Goal: Contribute content: Add original content to the website for others to see

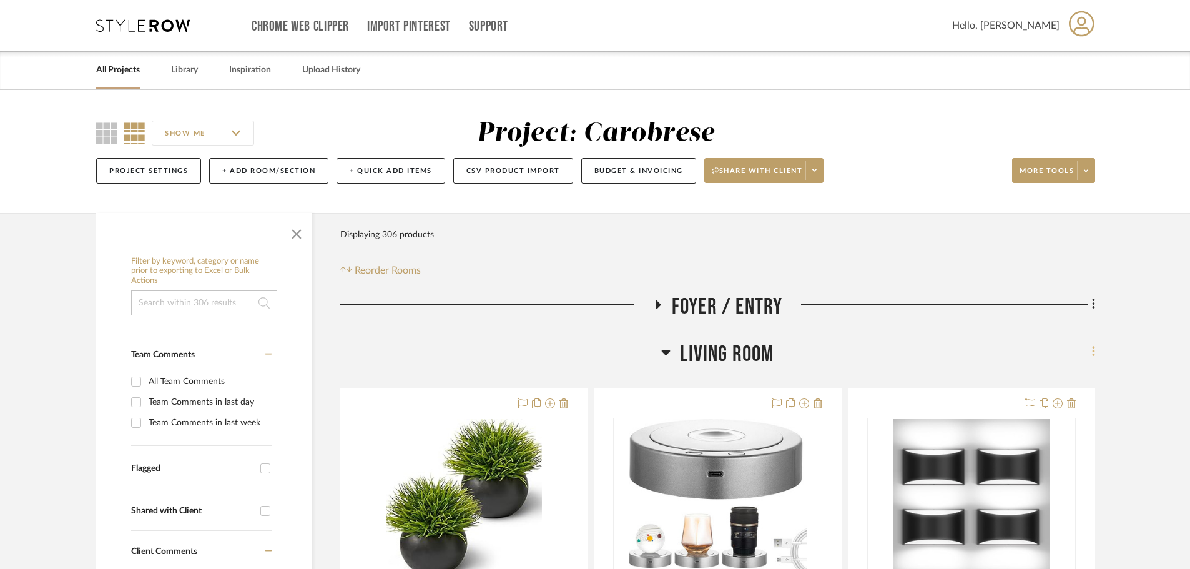
click at [1092, 352] on icon at bounding box center [1094, 352] width 4 height 14
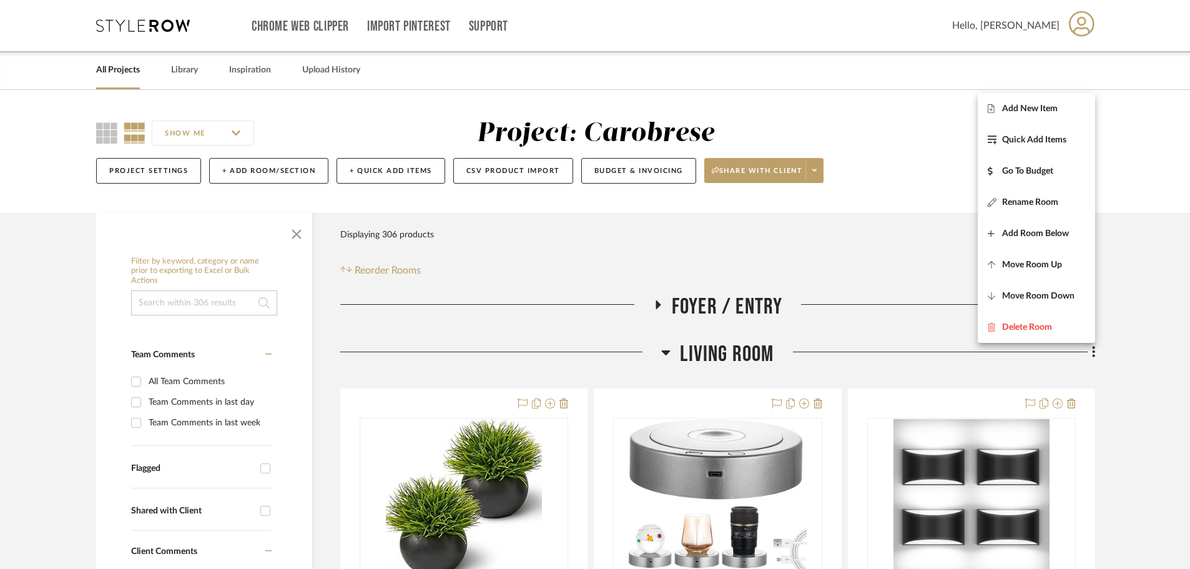
click at [1092, 352] on div at bounding box center [595, 284] width 1190 height 569
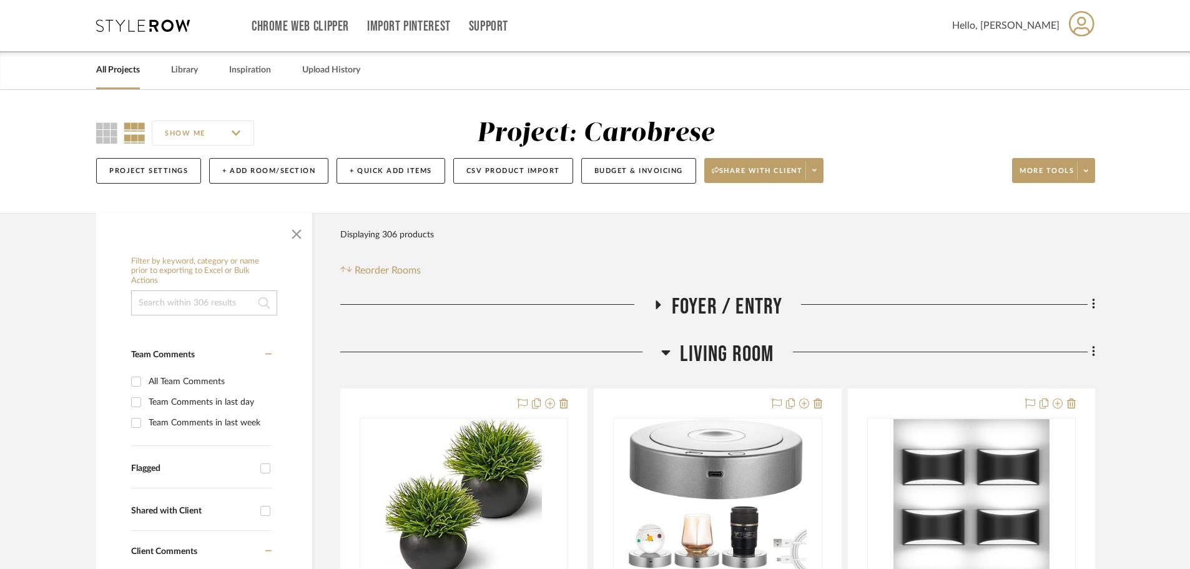
click at [663, 352] on icon at bounding box center [666, 352] width 9 height 5
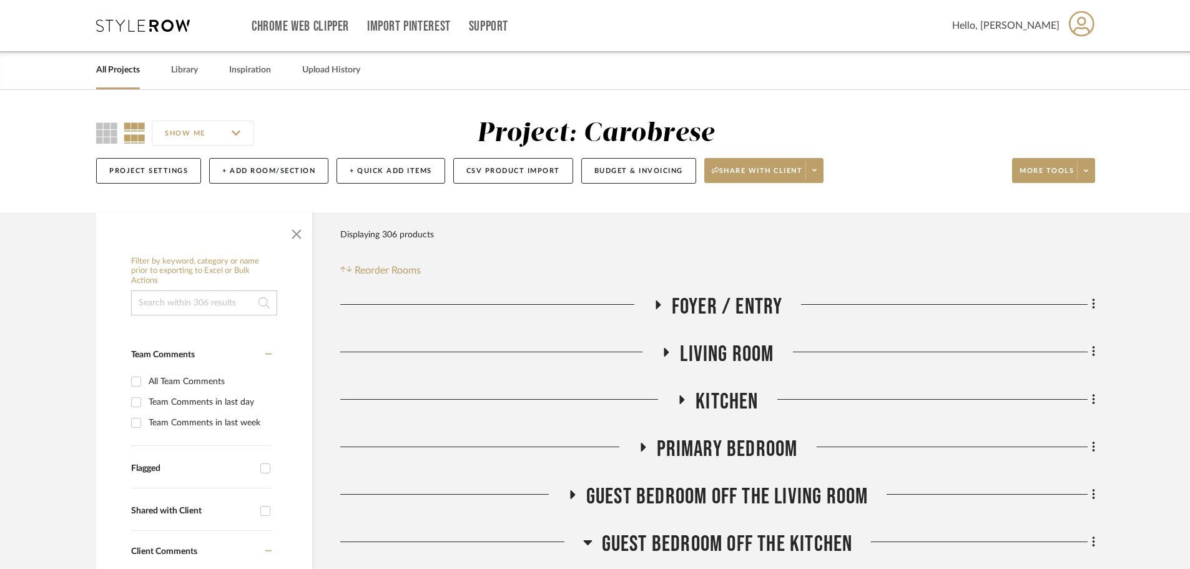
click at [707, 401] on span "Kitchen" at bounding box center [727, 401] width 62 height 27
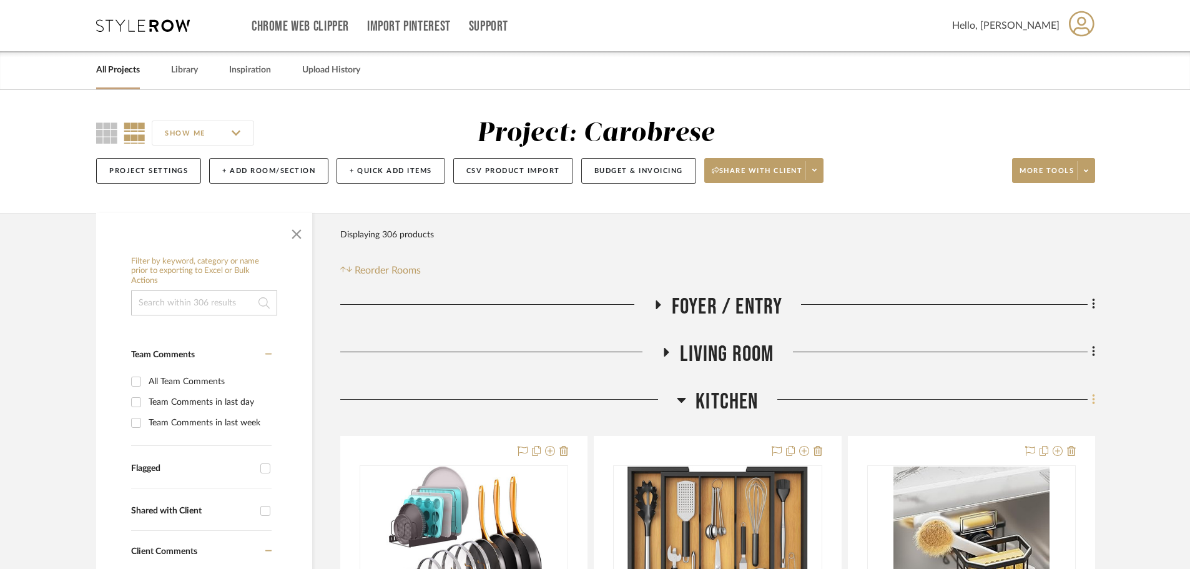
click at [1092, 405] on icon at bounding box center [1094, 400] width 4 height 14
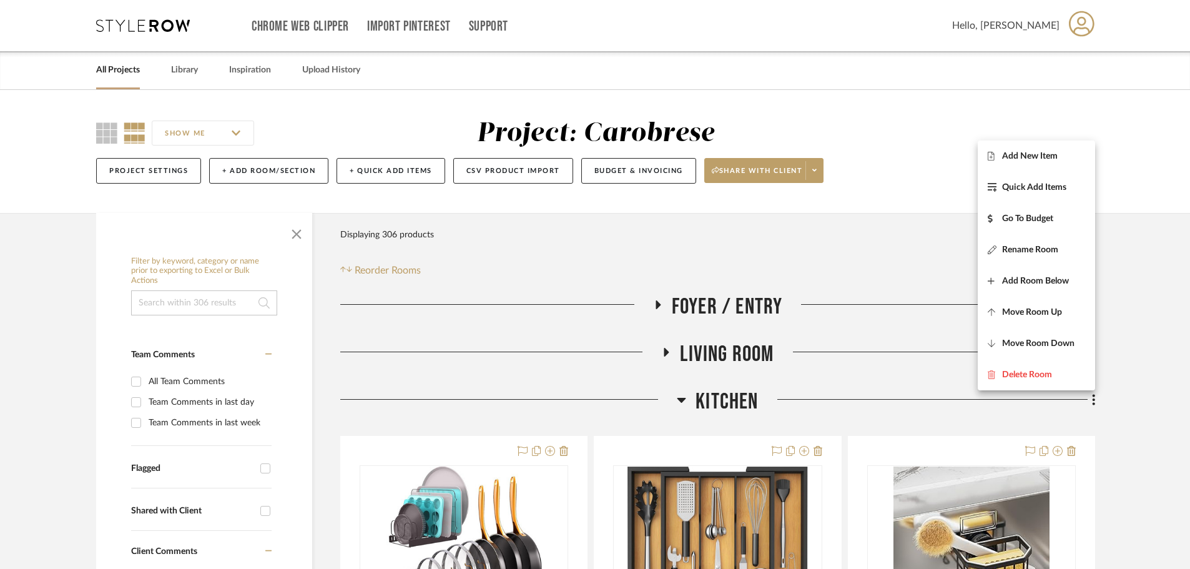
click at [1033, 150] on button "Add New Item" at bounding box center [1036, 156] width 117 height 31
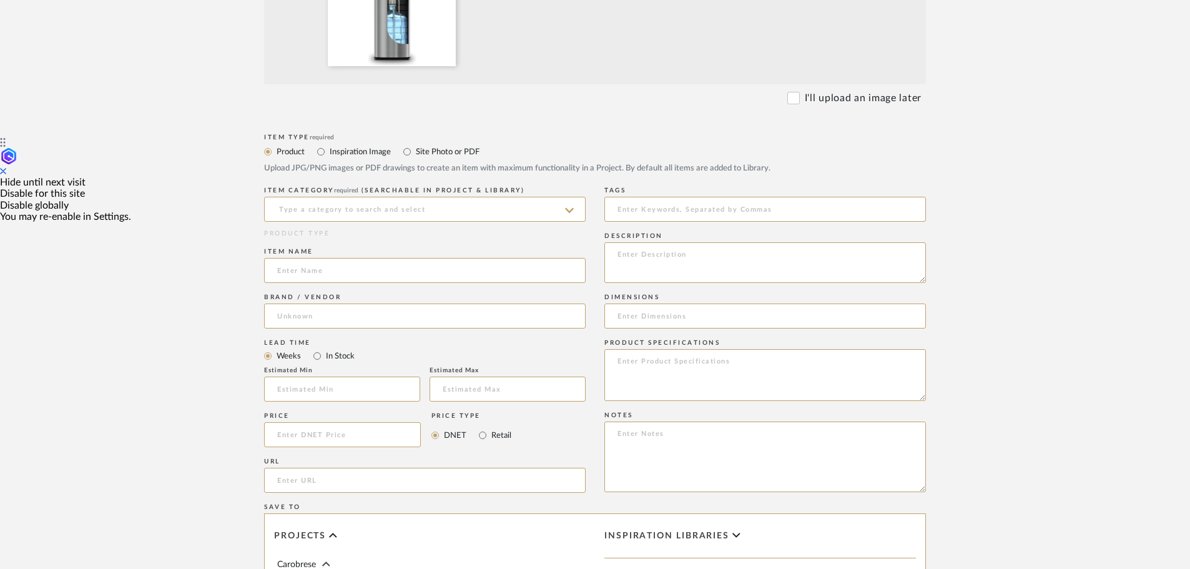
scroll to position [437, 0]
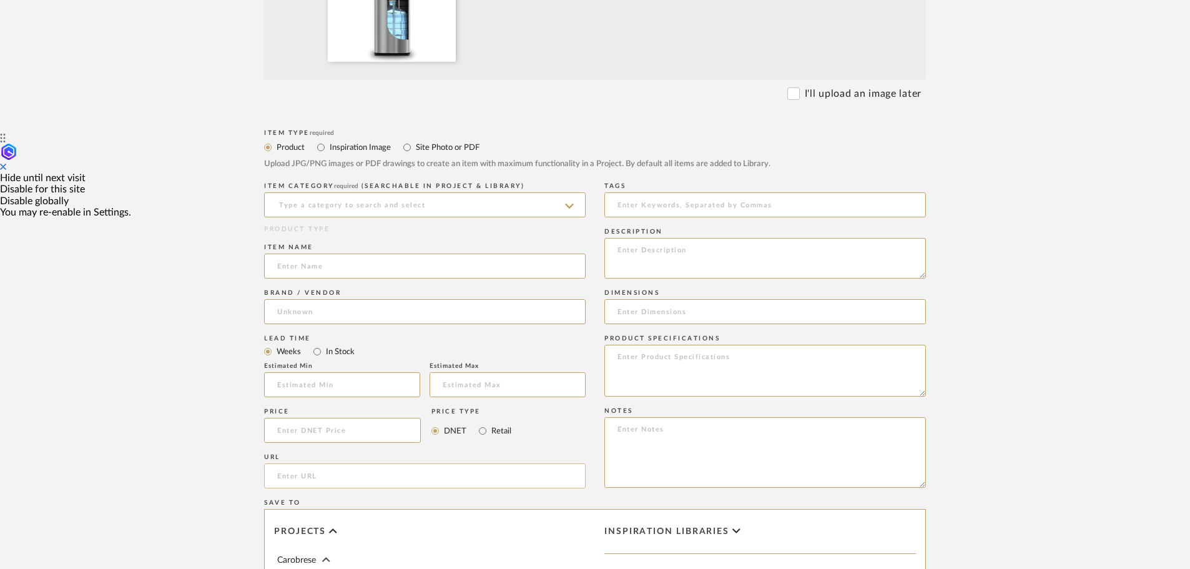
click at [279, 473] on input "url" at bounding box center [425, 475] width 322 height 25
paste input "[URL][DOMAIN_NAME]"
type input "[URL][DOMAIN_NAME]"
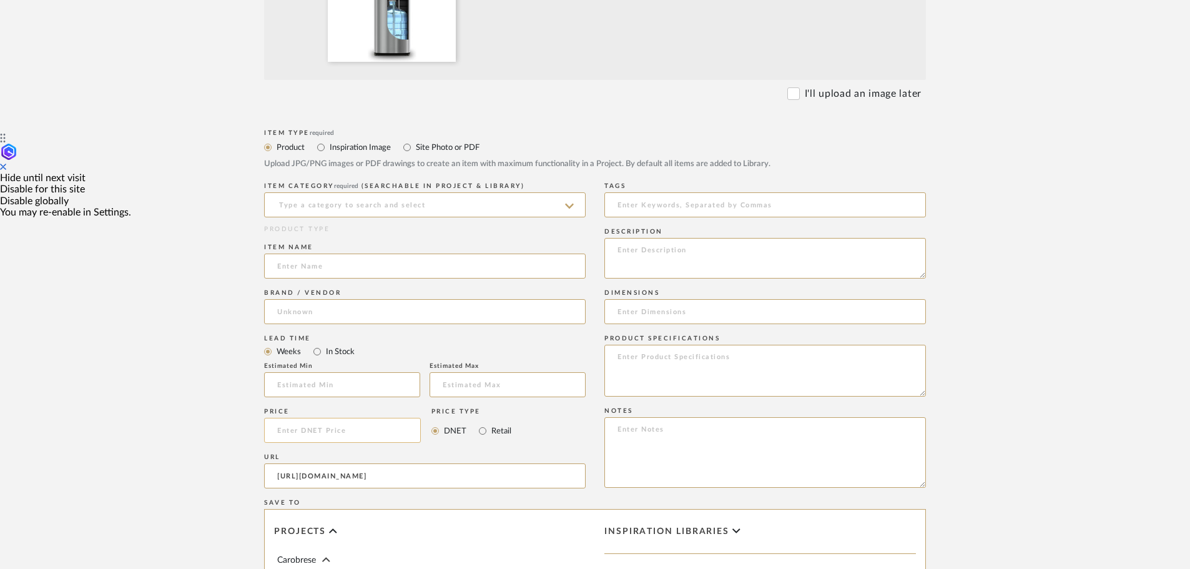
click at [294, 435] on input at bounding box center [342, 430] width 157 height 25
type input "$199.99"
click at [480, 430] on input "Retail" at bounding box center [482, 430] width 15 height 15
radio input "true"
click at [301, 313] on input at bounding box center [425, 311] width 322 height 25
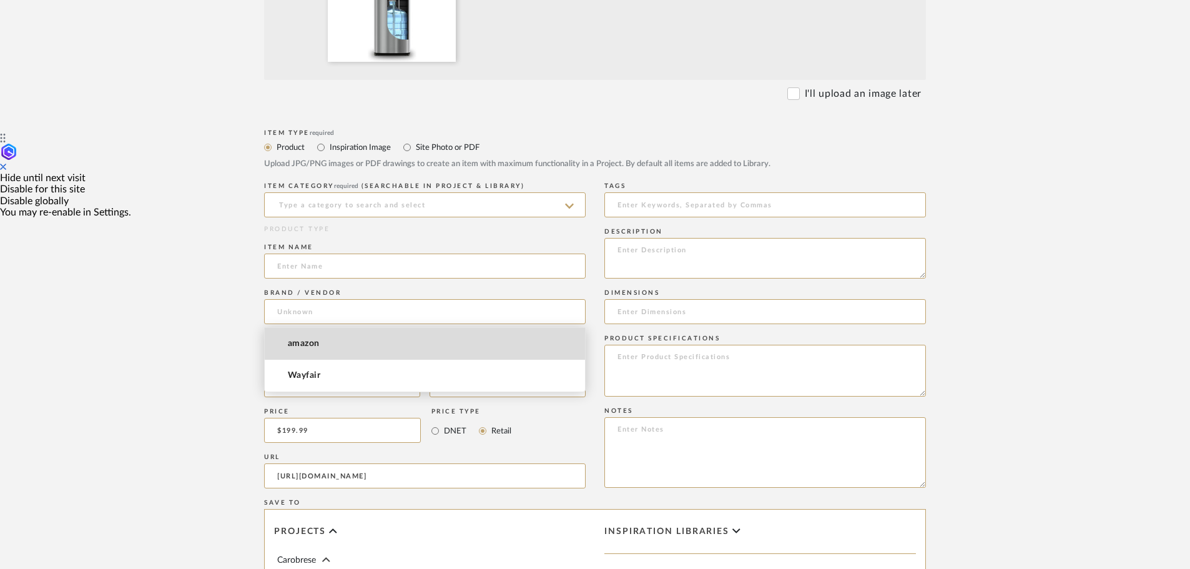
click at [305, 346] on span "amazon" at bounding box center [304, 343] width 32 height 11
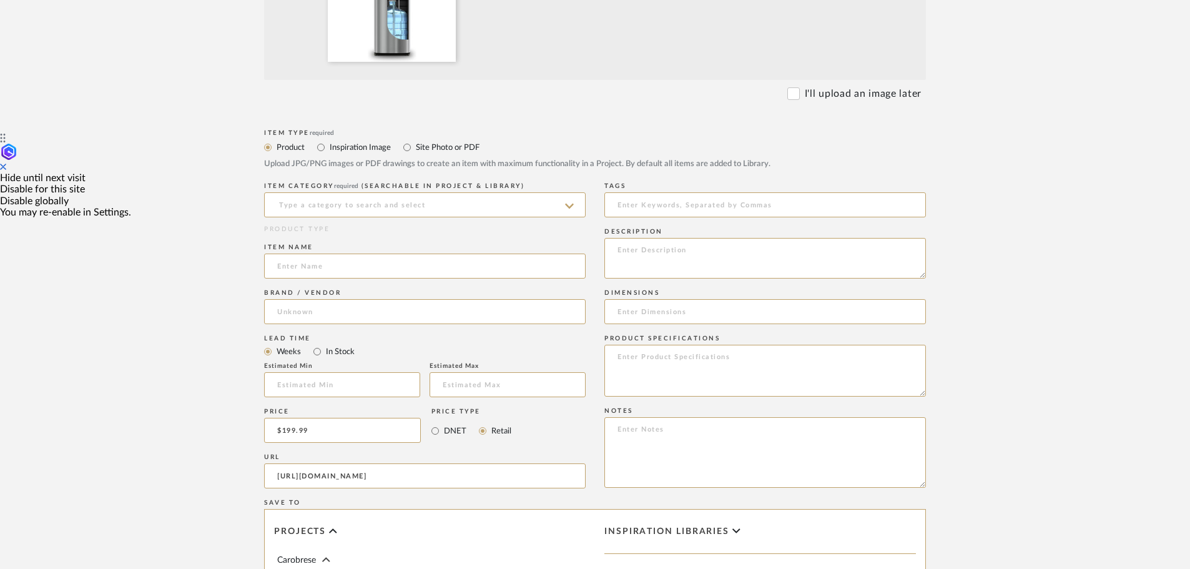
type input "amazon"
click at [299, 272] on input at bounding box center [425, 266] width 322 height 25
click at [626, 355] on textarea at bounding box center [765, 371] width 322 height 52
paste textarea "Brio Bottom Loading Water Cooler Dispenser for 5 Gallon Bottles - 3 Temperature…"
drag, startPoint x: 797, startPoint y: 355, endPoint x: 618, endPoint y: 360, distance: 179.3
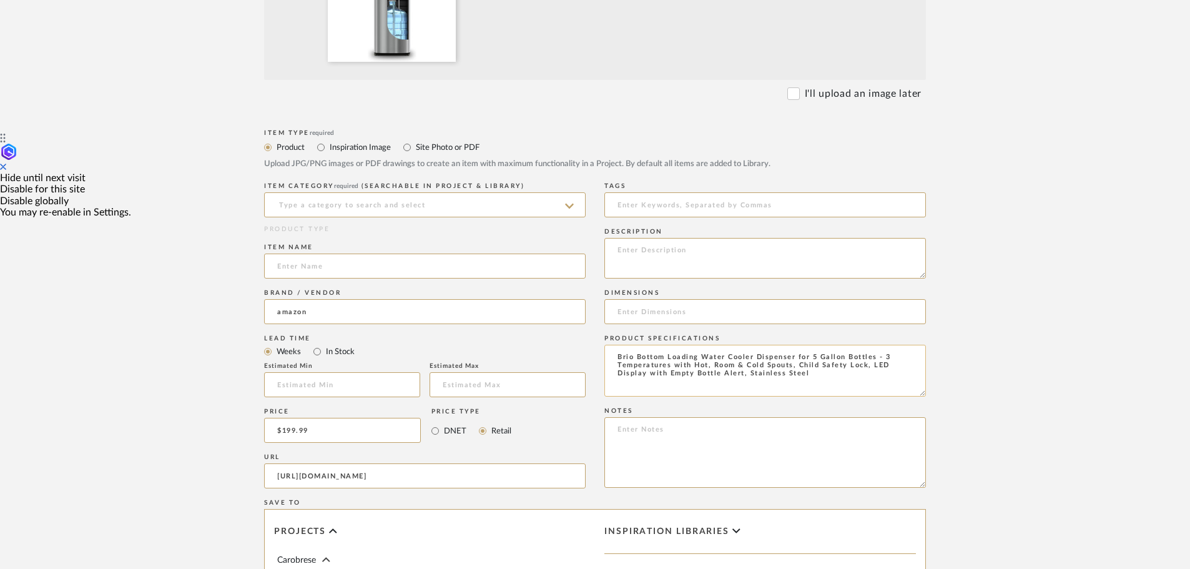
click at [618, 360] on textarea "Brio Bottom Loading Water Cooler Dispenser for 5 Gallon Bottles - 3 Temperature…" at bounding box center [765, 371] width 322 height 52
type textarea "Brio Bottom Loading Water Cooler Dispenser for 5 Gallon Bottles - 3 Temperature…"
click at [290, 265] on input at bounding box center [425, 266] width 322 height 25
paste input "Brio Bottom Loading Water Cooler Dispenser"
type input "Brio Bottom Loading Water Cooler Dispenser"
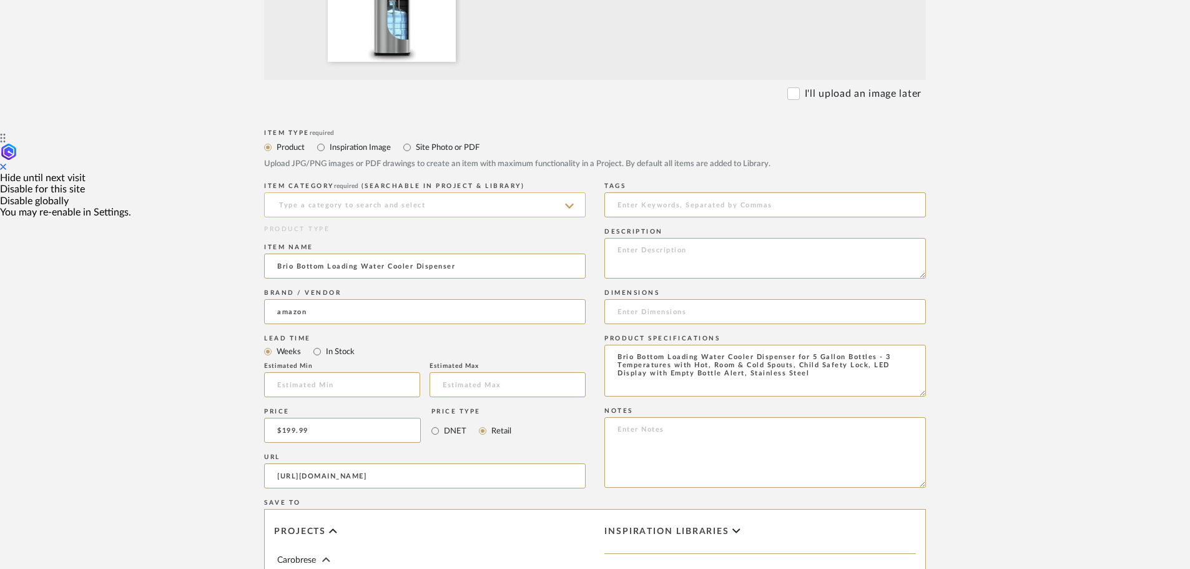
click at [305, 202] on input at bounding box center [425, 204] width 322 height 25
click at [305, 235] on span "Filters and Hot Water Heaters" at bounding box center [350, 236] width 147 height 9
drag, startPoint x: 415, startPoint y: 204, endPoint x: 279, endPoint y: 209, distance: 136.2
click at [279, 209] on input "Filters and Hot Water Heaters" at bounding box center [425, 204] width 322 height 25
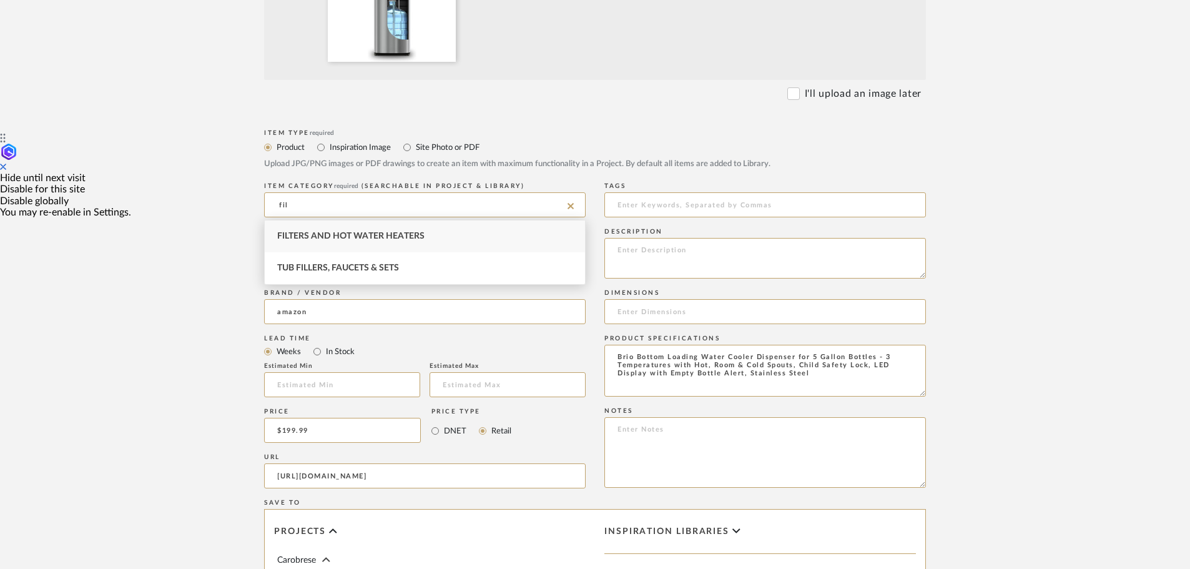
click at [292, 233] on span "Filters and Hot Water Heaters" at bounding box center [350, 236] width 147 height 9
type input "Filters and Hot Water Heaters"
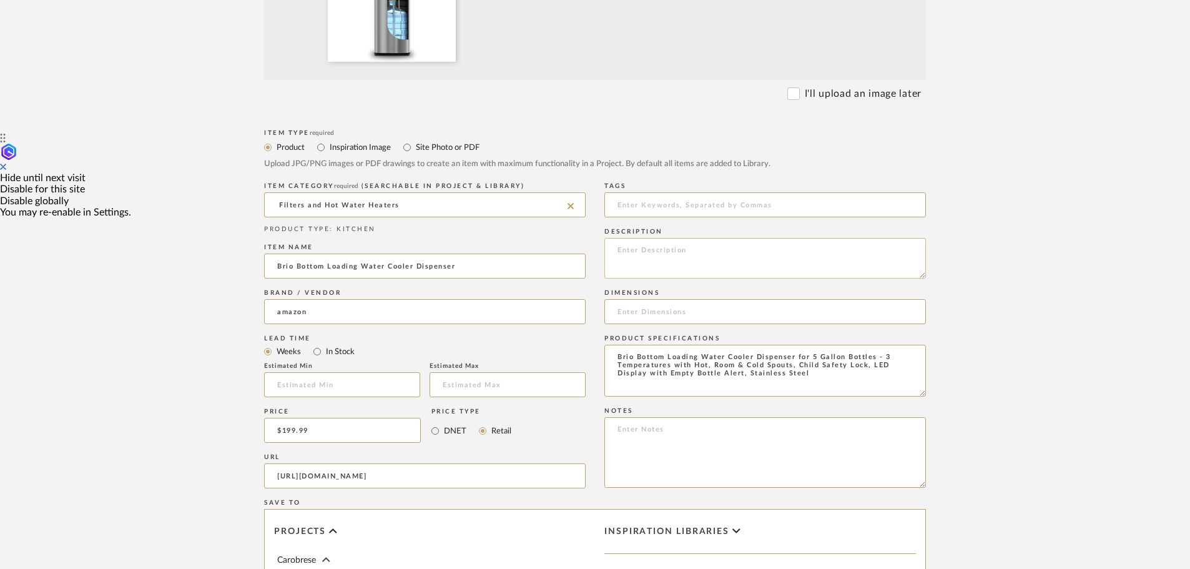
click at [645, 245] on textarea at bounding box center [765, 258] width 322 height 41
drag, startPoint x: 818, startPoint y: 376, endPoint x: 613, endPoint y: 357, distance: 206.4
click at [613, 357] on textarea "Brio Bottom Loading Water Cooler Dispenser for 5 Gallon Bottles - 3 Temperature…" at bounding box center [765, 371] width 322 height 52
click at [636, 247] on textarea at bounding box center [765, 258] width 322 height 41
paste textarea "Brio Bottom Loading Water Cooler Dispenser for 5 Gallon Bottles - 3 Temperature…"
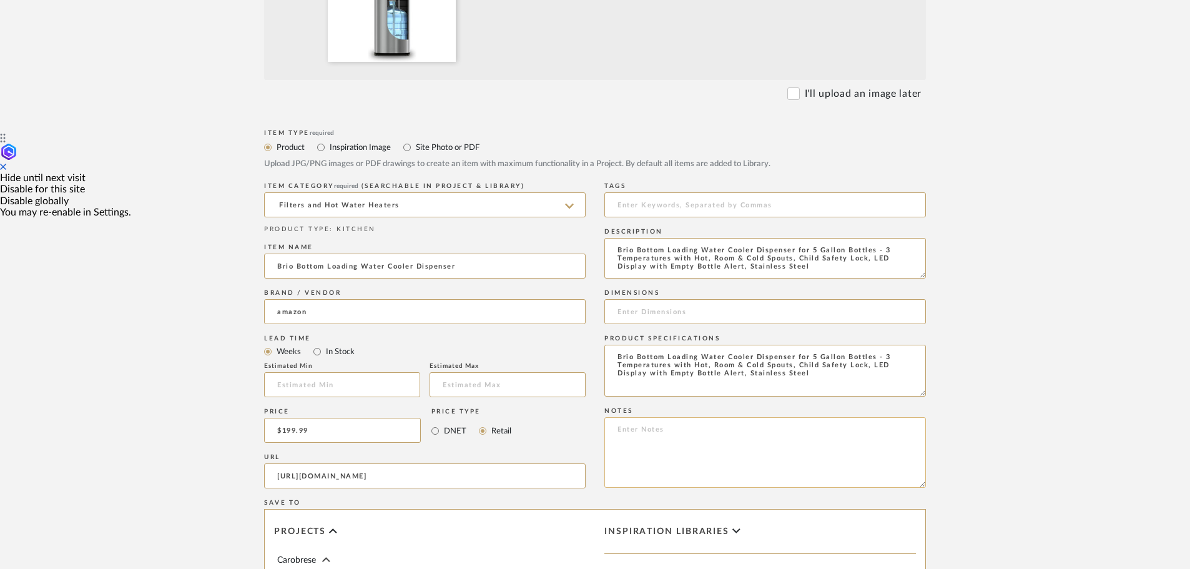
type textarea "Brio Bottom Loading Water Cooler Dispenser for 5 Gallon Bottles - 3 Temperature…"
click at [628, 429] on textarea at bounding box center [765, 452] width 322 height 71
type textarea "T"
type textarea "Kitchen under the window."
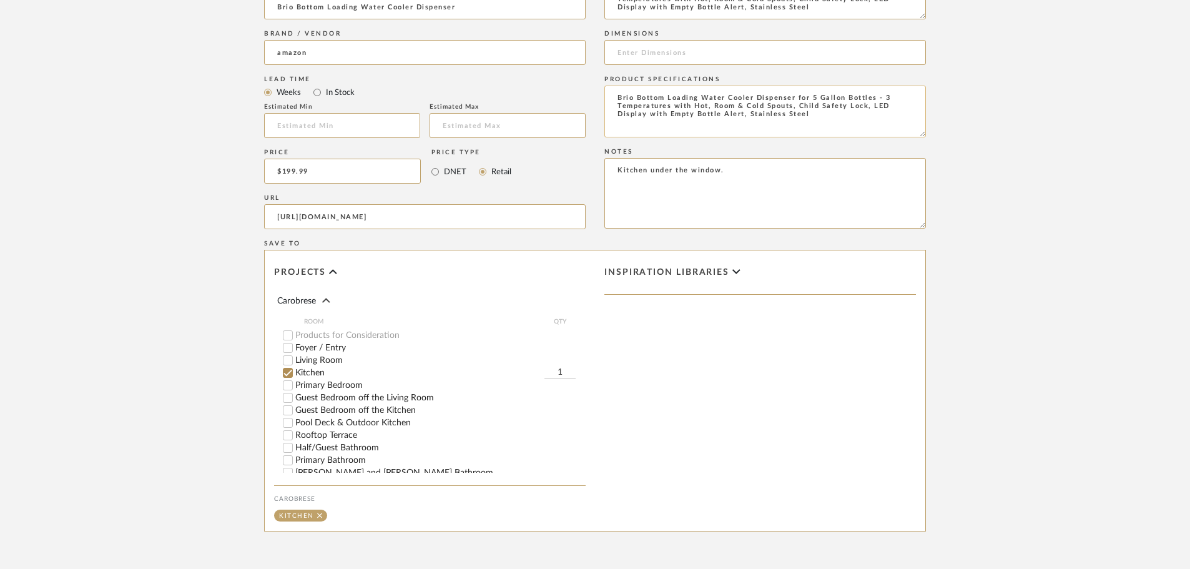
scroll to position [749, 0]
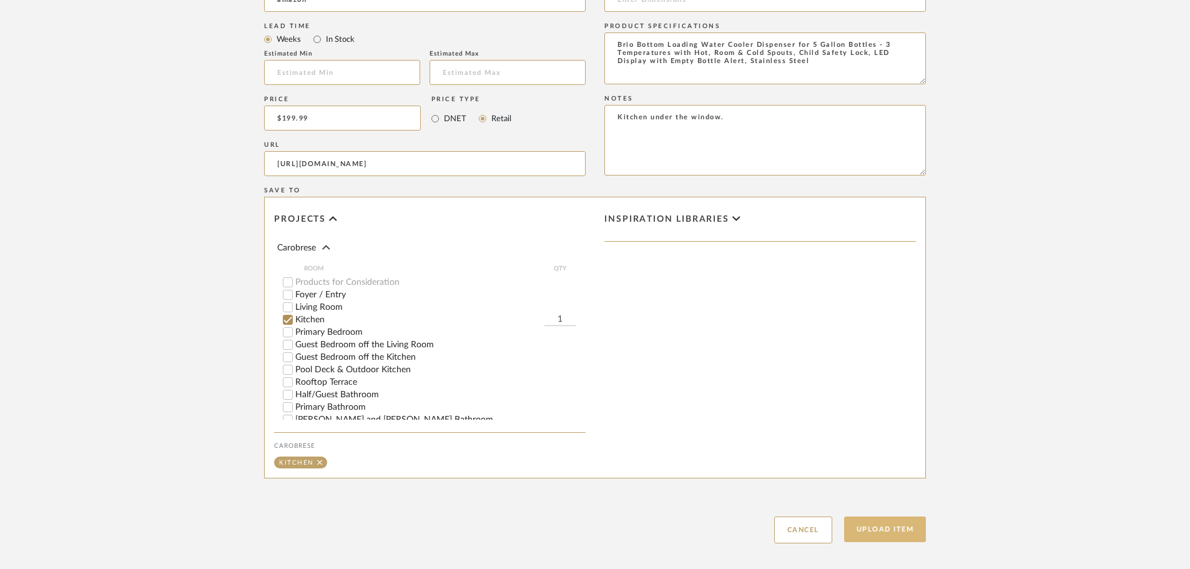
click at [904, 528] on button "Upload Item" at bounding box center [885, 529] width 82 height 26
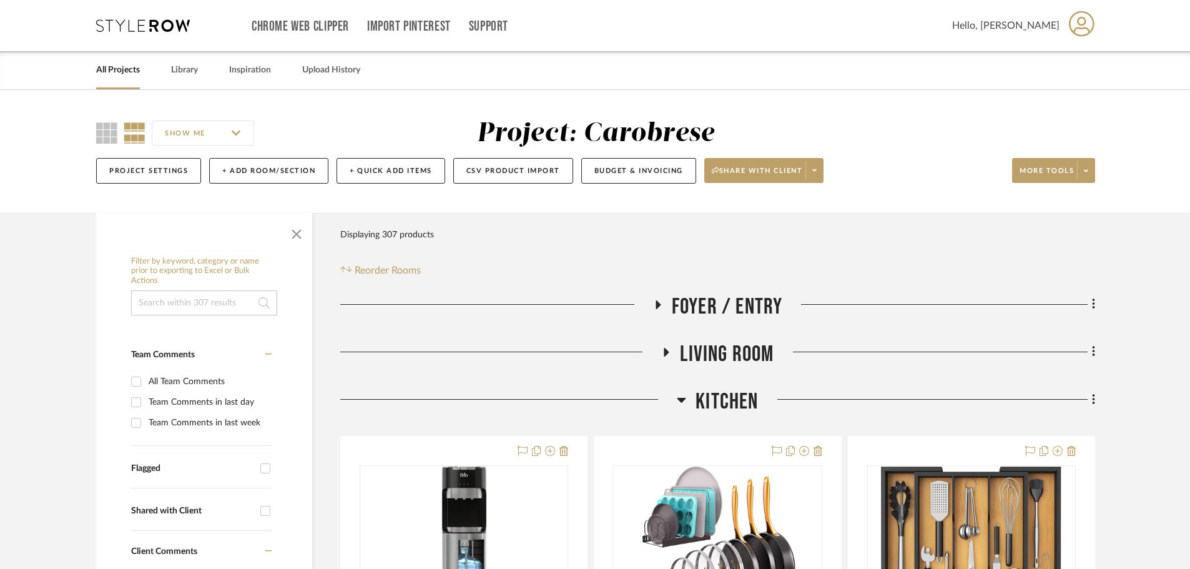
click at [125, 70] on link "All Projects" at bounding box center [118, 70] width 44 height 17
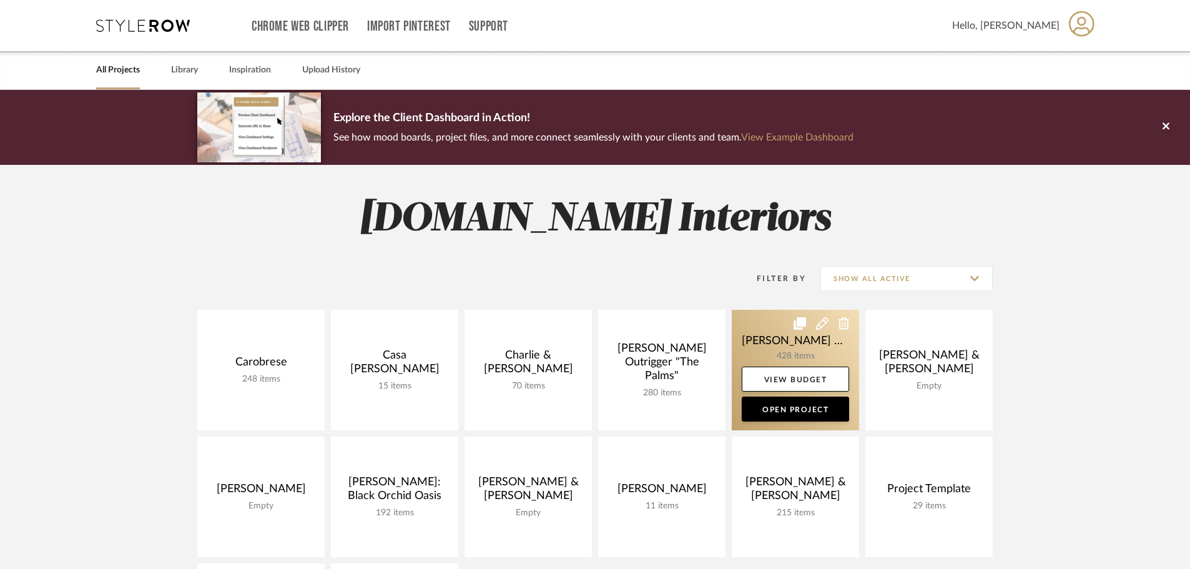
click at [779, 342] on link at bounding box center [795, 370] width 127 height 121
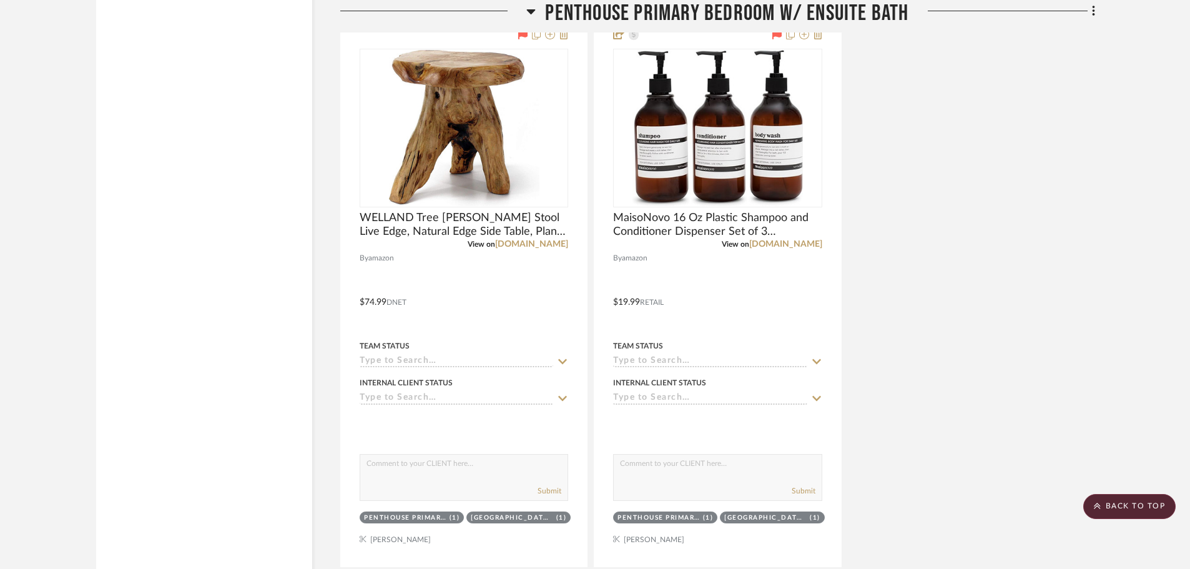
scroll to position [8867, 0]
